Goal: Transaction & Acquisition: Purchase product/service

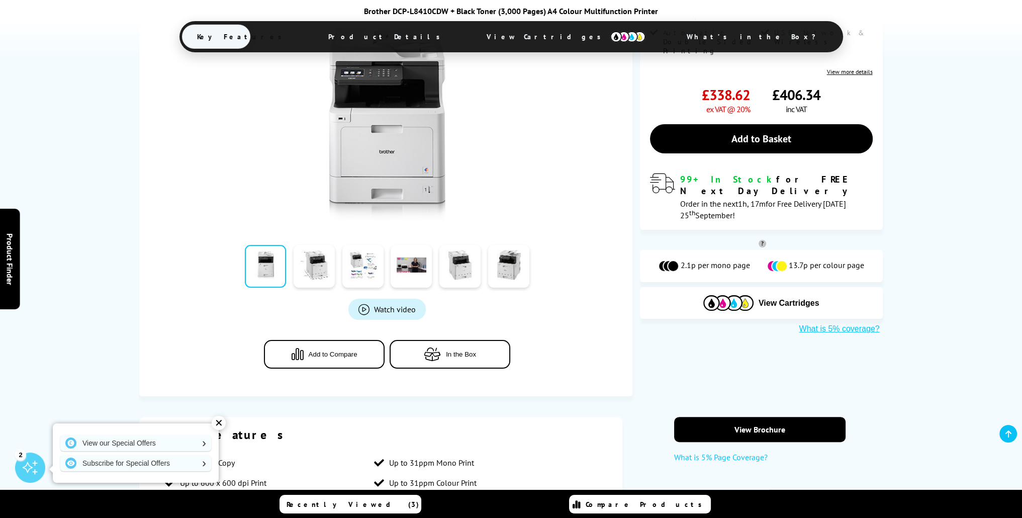
scroll to position [216, 0]
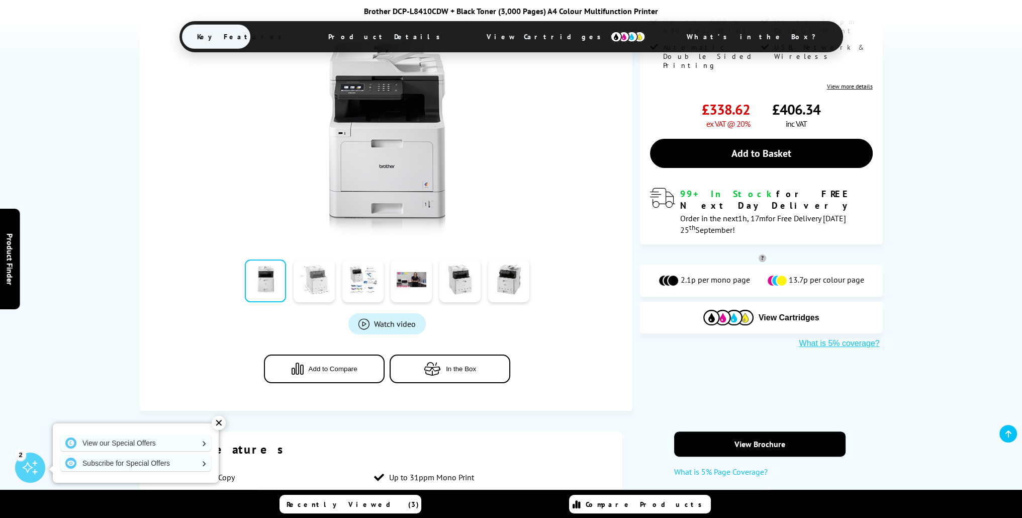
click at [318, 276] on link at bounding box center [313, 280] width 41 height 43
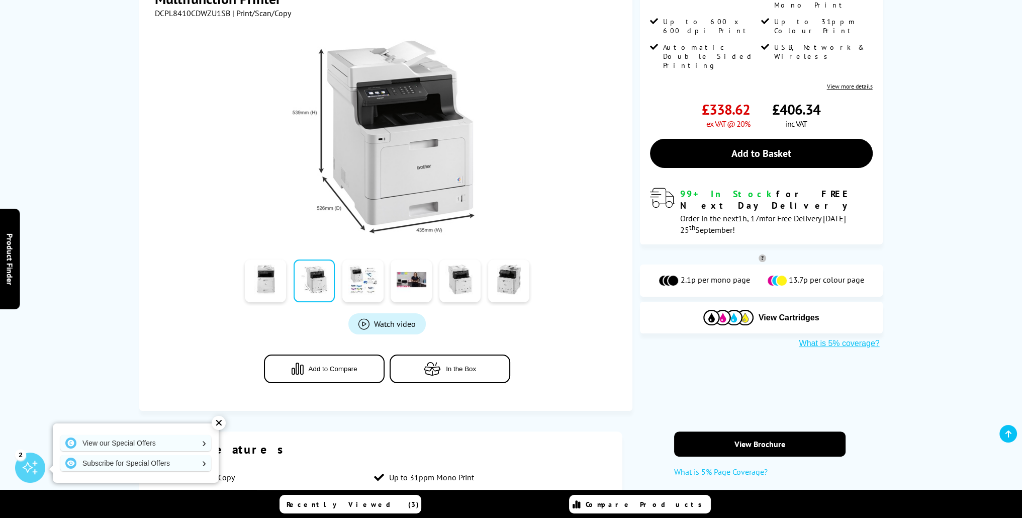
scroll to position [0, 0]
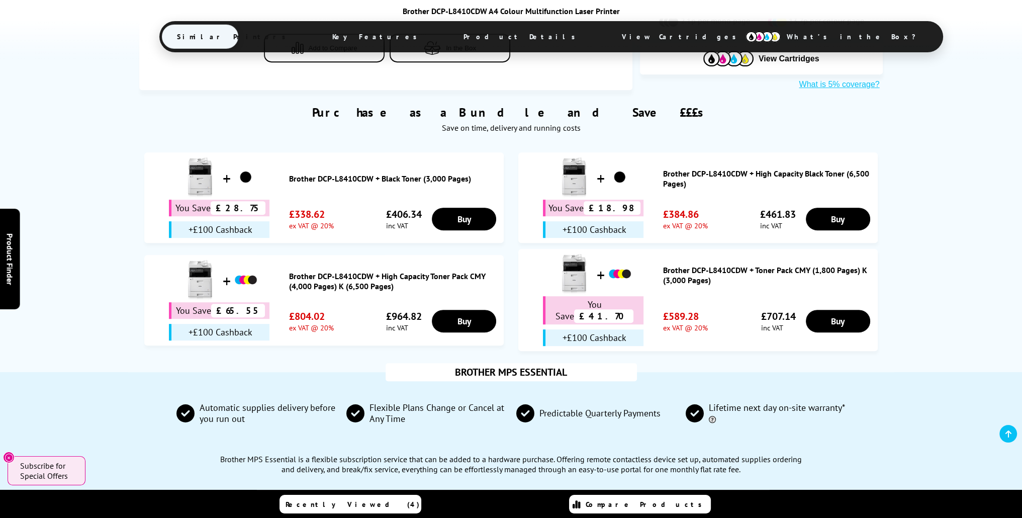
scroll to position [604, 0]
